Goal: Find specific page/section: Find specific page/section

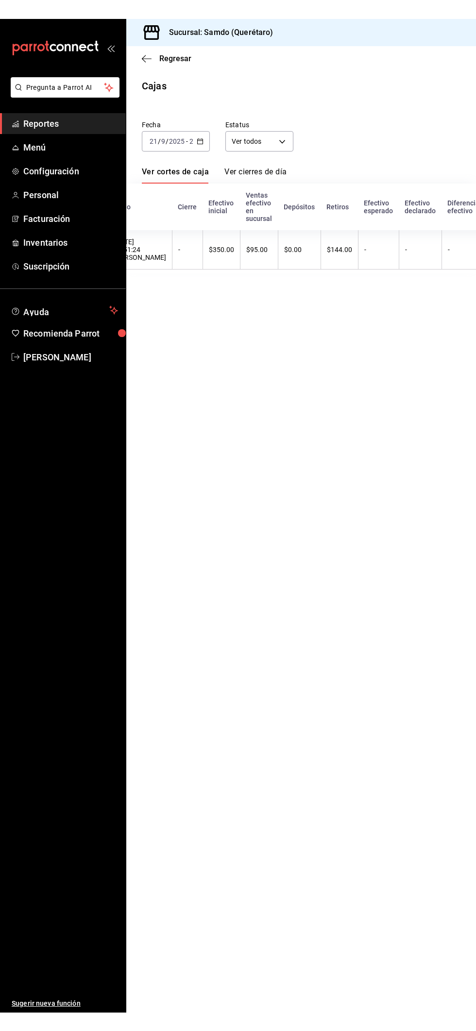
scroll to position [0, 114]
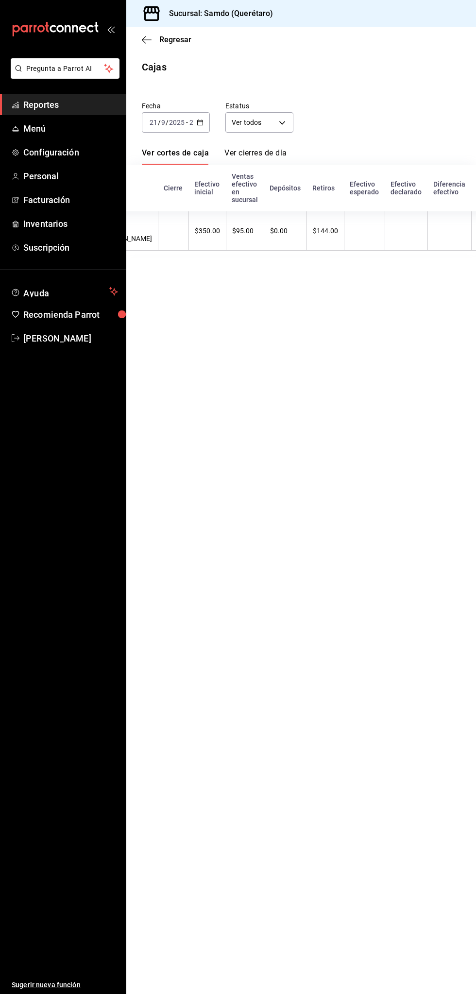
click at [78, 110] on span "Reportes" at bounding box center [70, 104] width 95 height 13
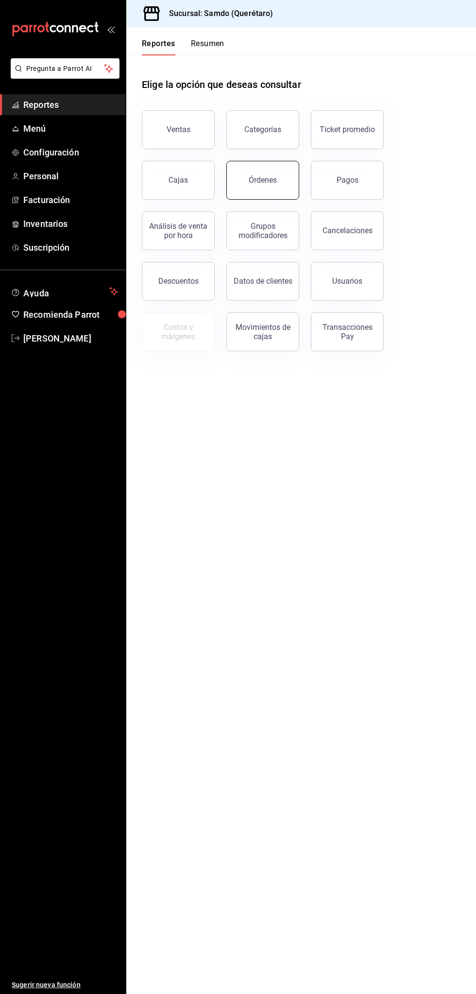
click at [267, 175] on button "Órdenes" at bounding box center [262, 180] width 73 height 39
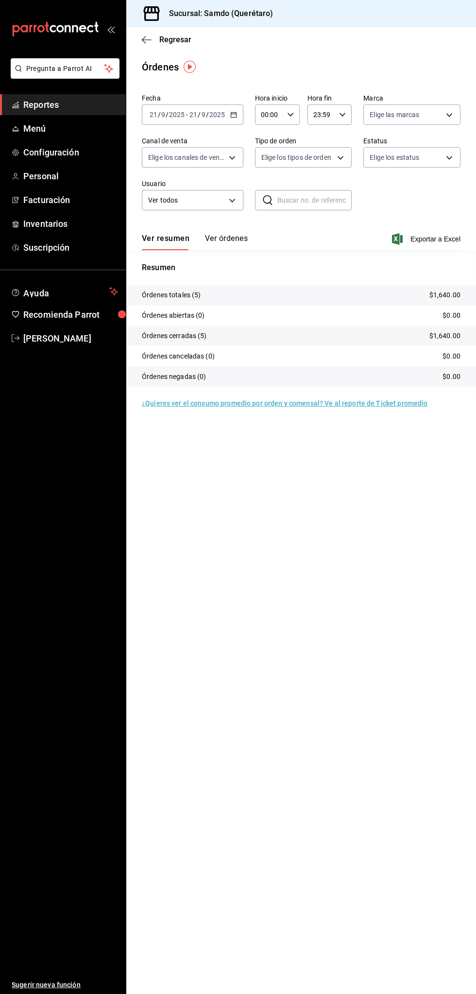
click at [76, 103] on span "Reportes" at bounding box center [70, 104] width 95 height 13
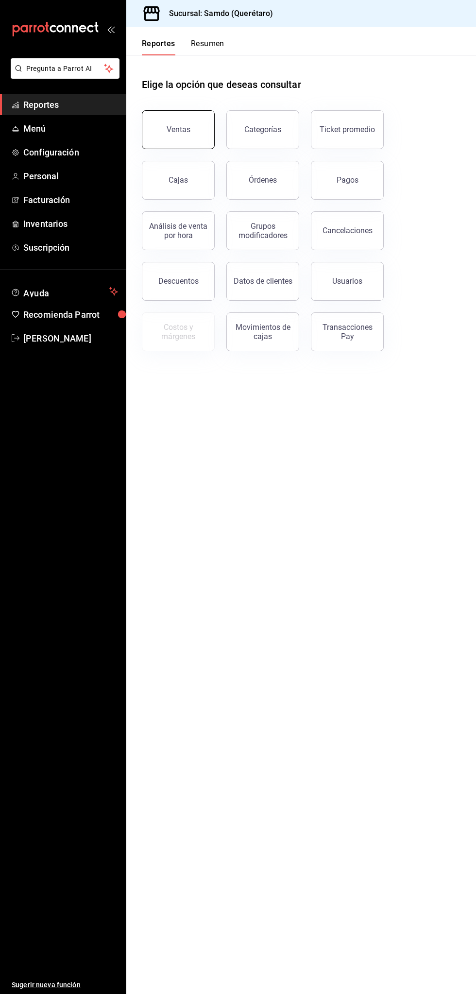
click at [175, 134] on button "Ventas" at bounding box center [178, 129] width 73 height 39
